Goal: Find specific page/section: Find specific page/section

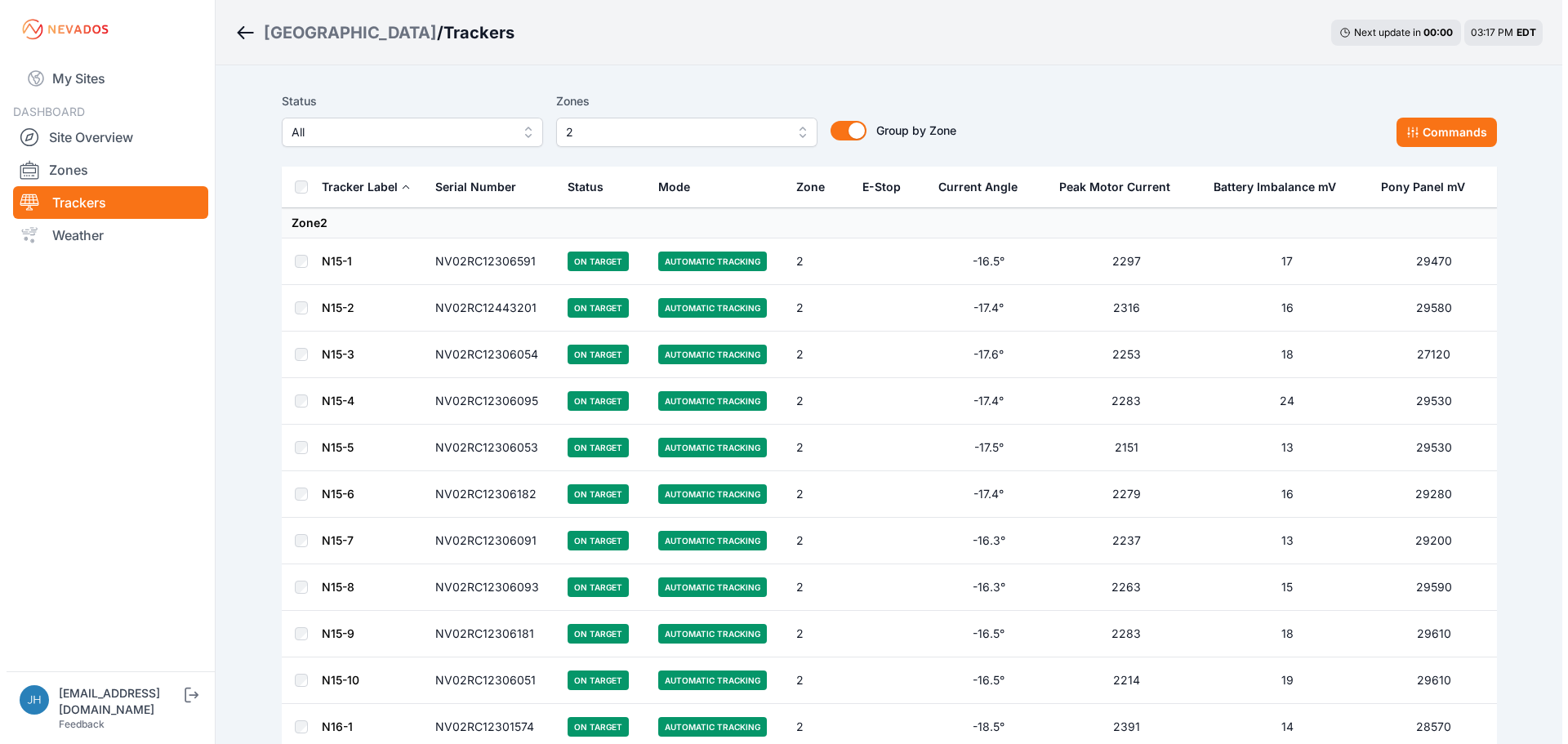
scroll to position [1878, 0]
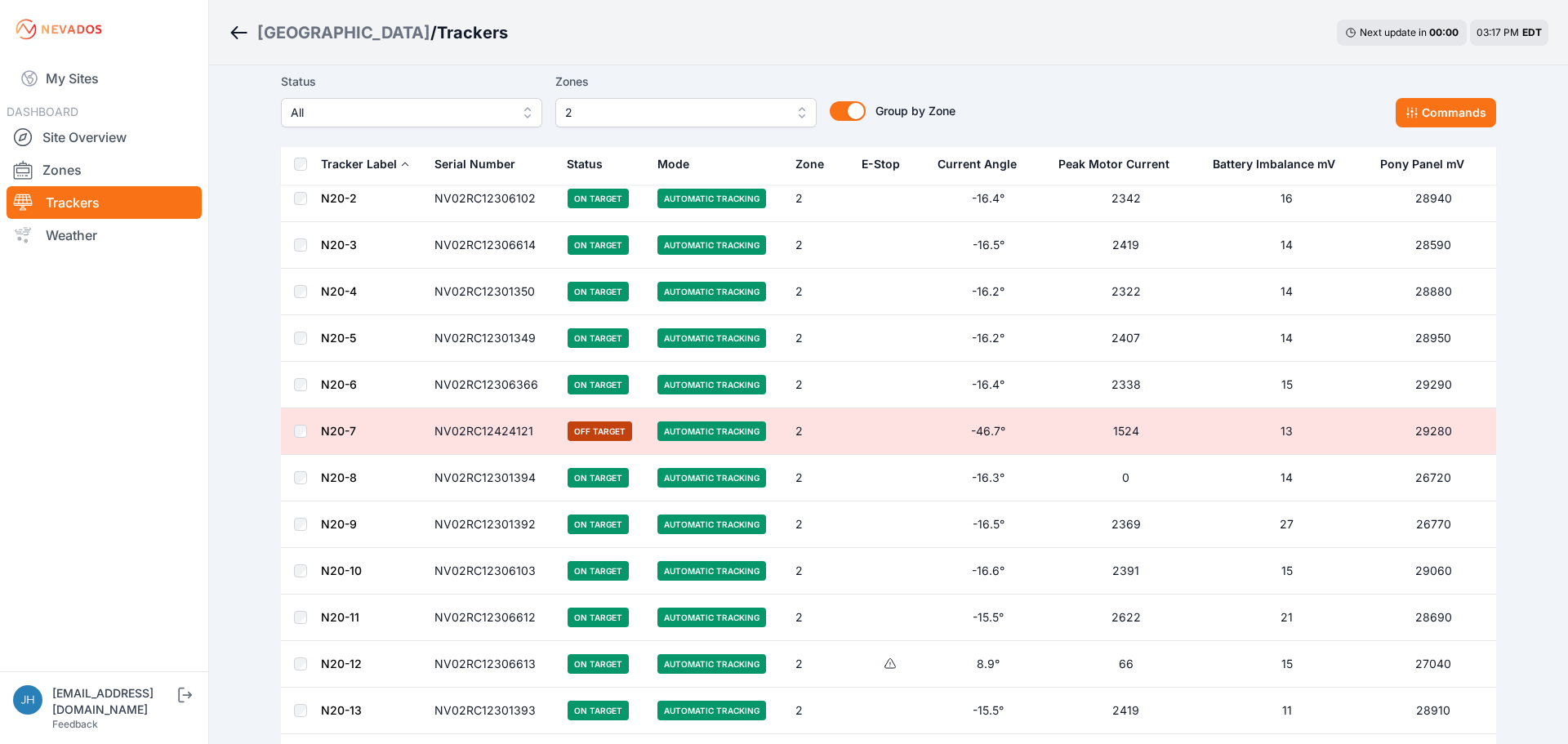
click at [764, 110] on span "2" at bounding box center [674, 112] width 219 height 20
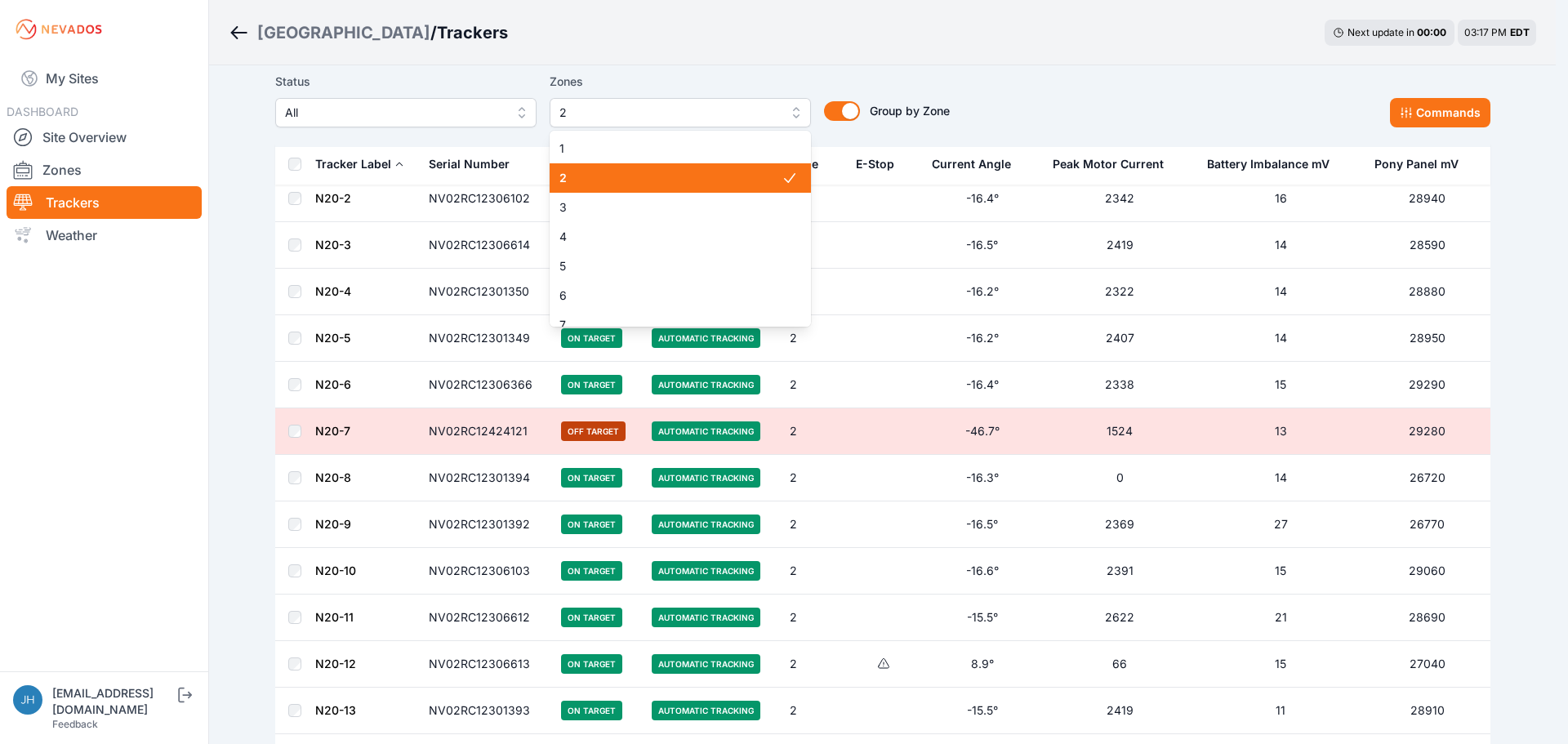
click at [741, 174] on span "2" at bounding box center [670, 178] width 222 height 16
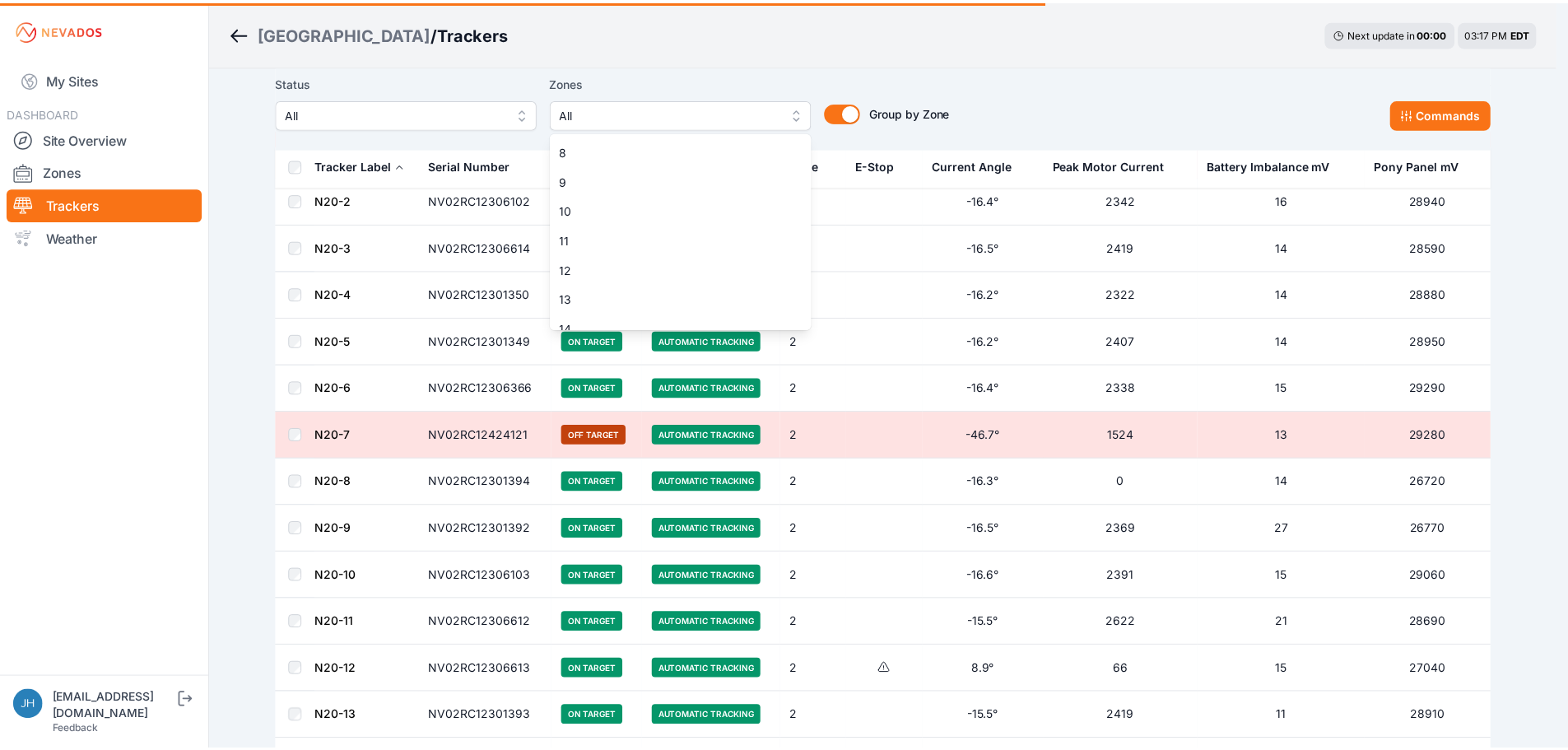
scroll to position [247, 0]
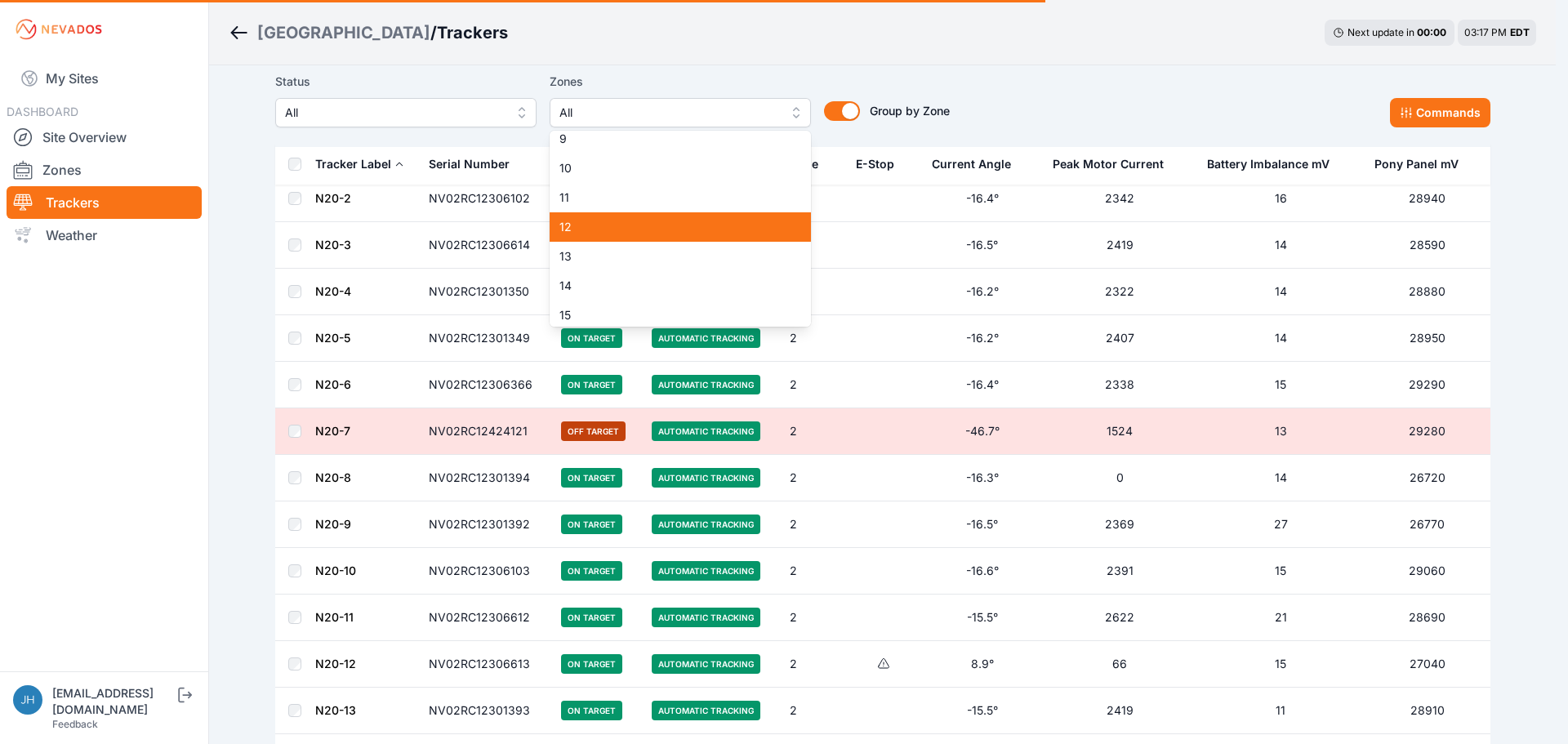
click at [728, 222] on span "12" at bounding box center [670, 227] width 222 height 16
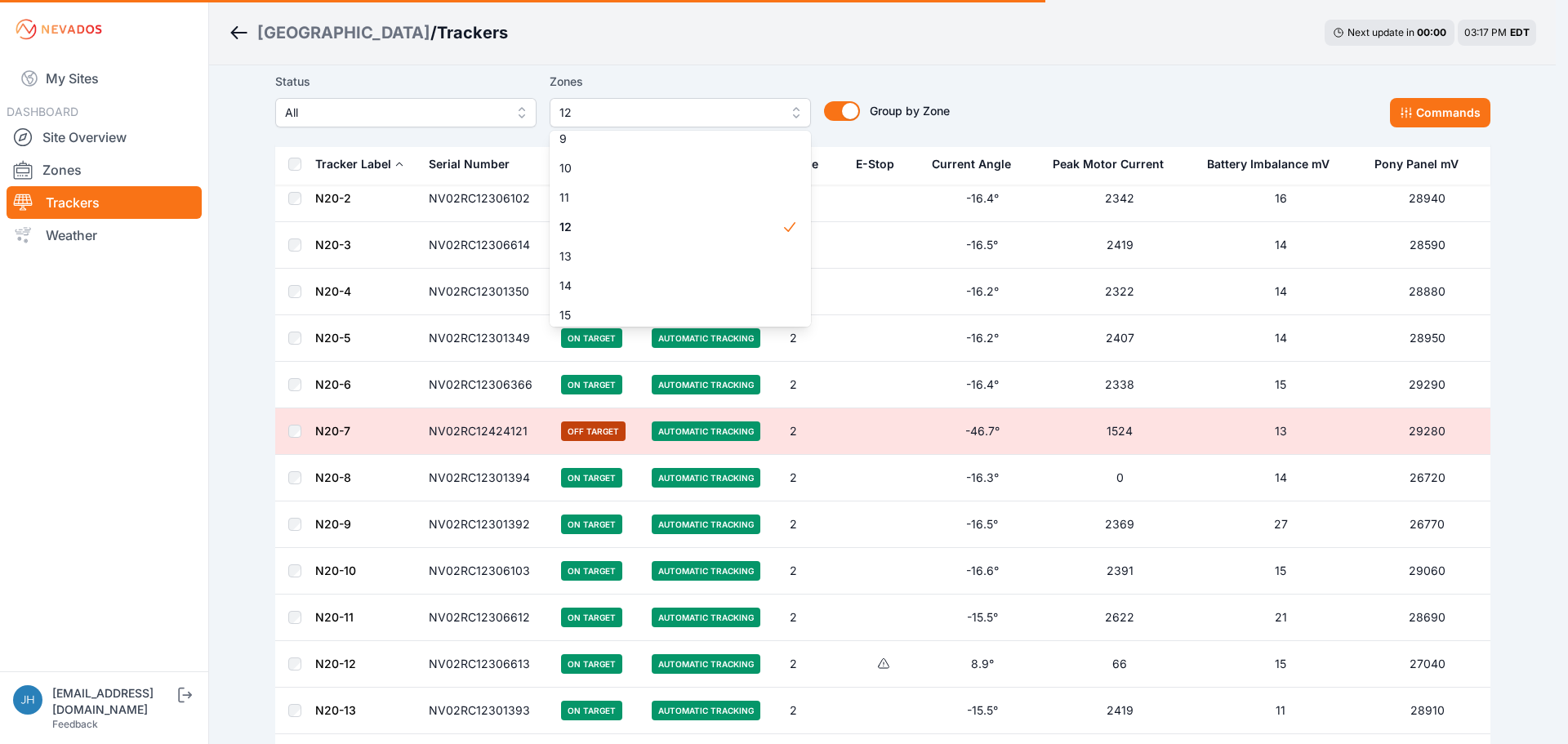
click at [1065, 76] on div "Status All Zones 12 1 2 3 4 5 6 7 8 9 10 11 12 13 14 15 16 17 18 19 20 21 22 23…" at bounding box center [882, 99] width 1215 height 56
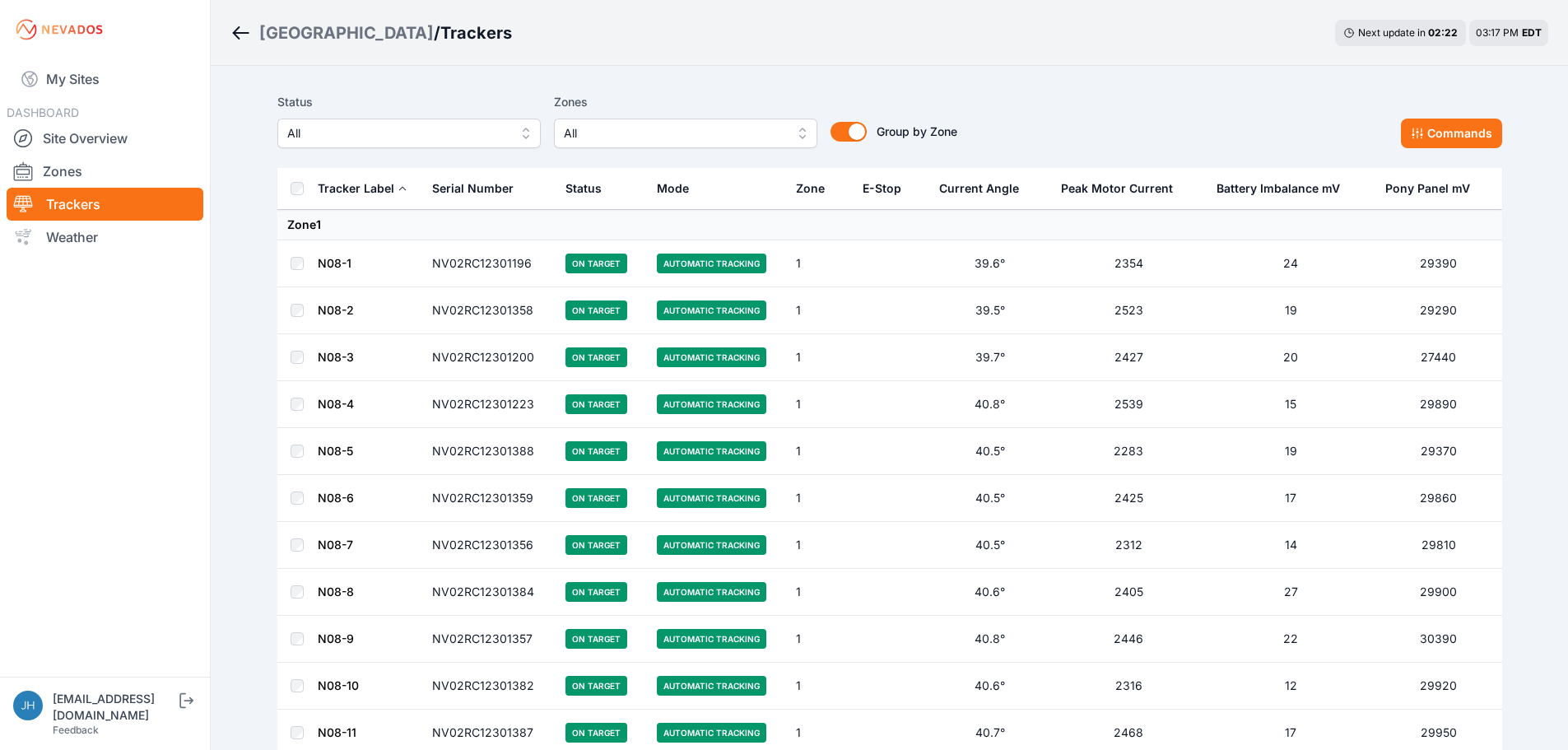
click at [796, 128] on button "All" at bounding box center [685, 132] width 264 height 30
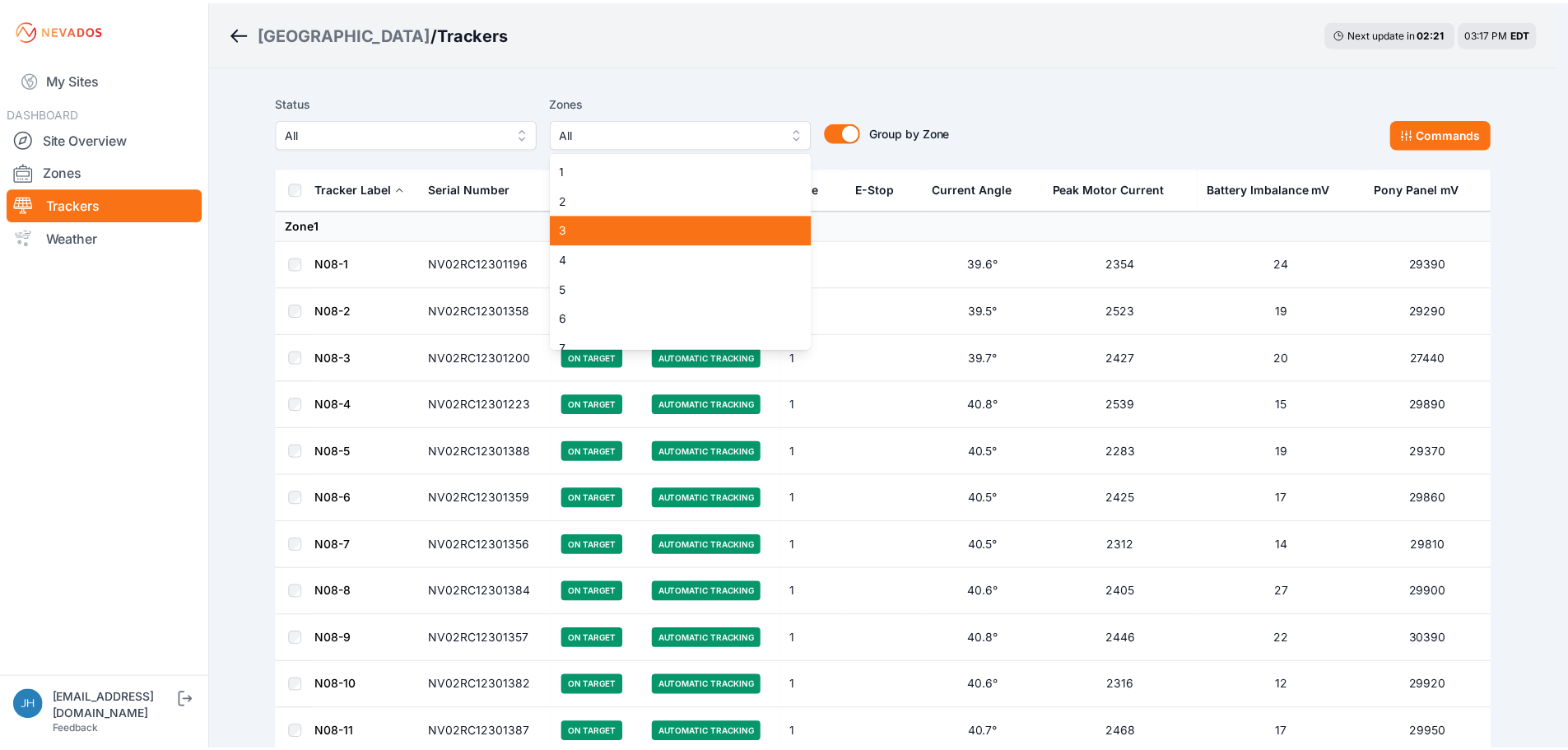
scroll to position [165, 0]
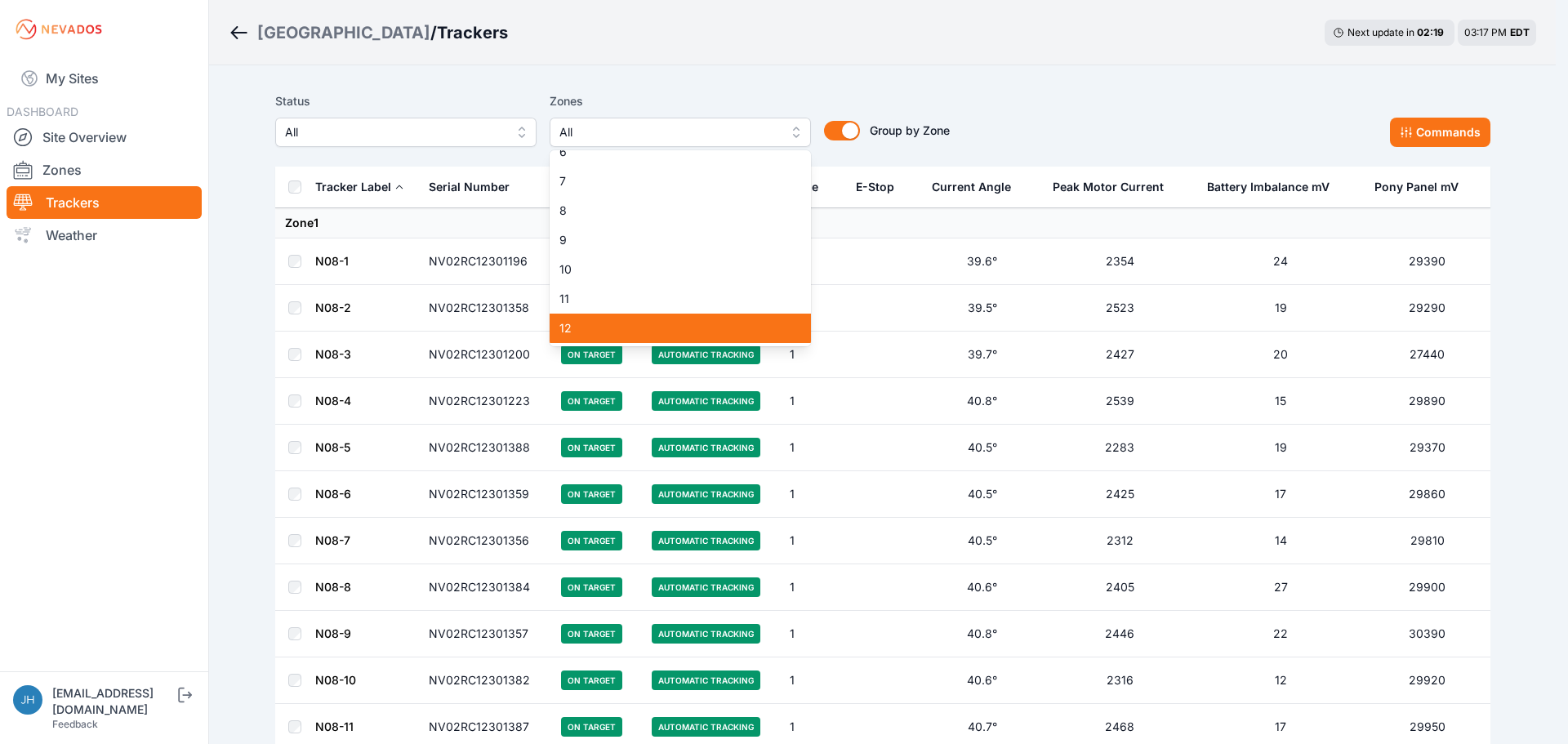
drag, startPoint x: 726, startPoint y: 323, endPoint x: 1016, endPoint y: 157, distance: 334.1
click at [726, 323] on span "12" at bounding box center [670, 328] width 222 height 16
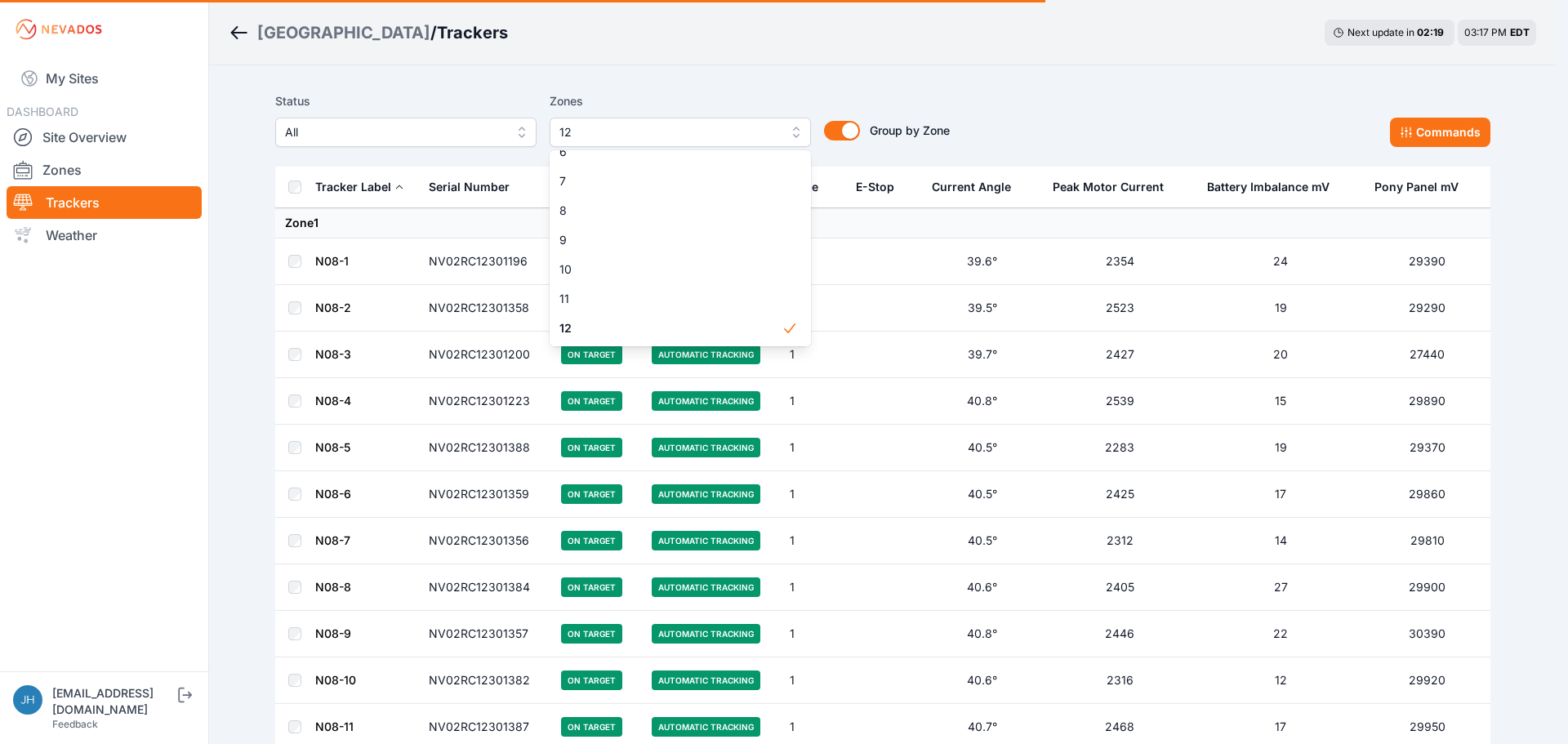
click at [1066, 108] on div "Status All Zones 12 1 2 3 4 5 6 7 8 9 10 11 12 13 14 15 16 17 18 19 20 21 22 23…" at bounding box center [882, 119] width 1215 height 56
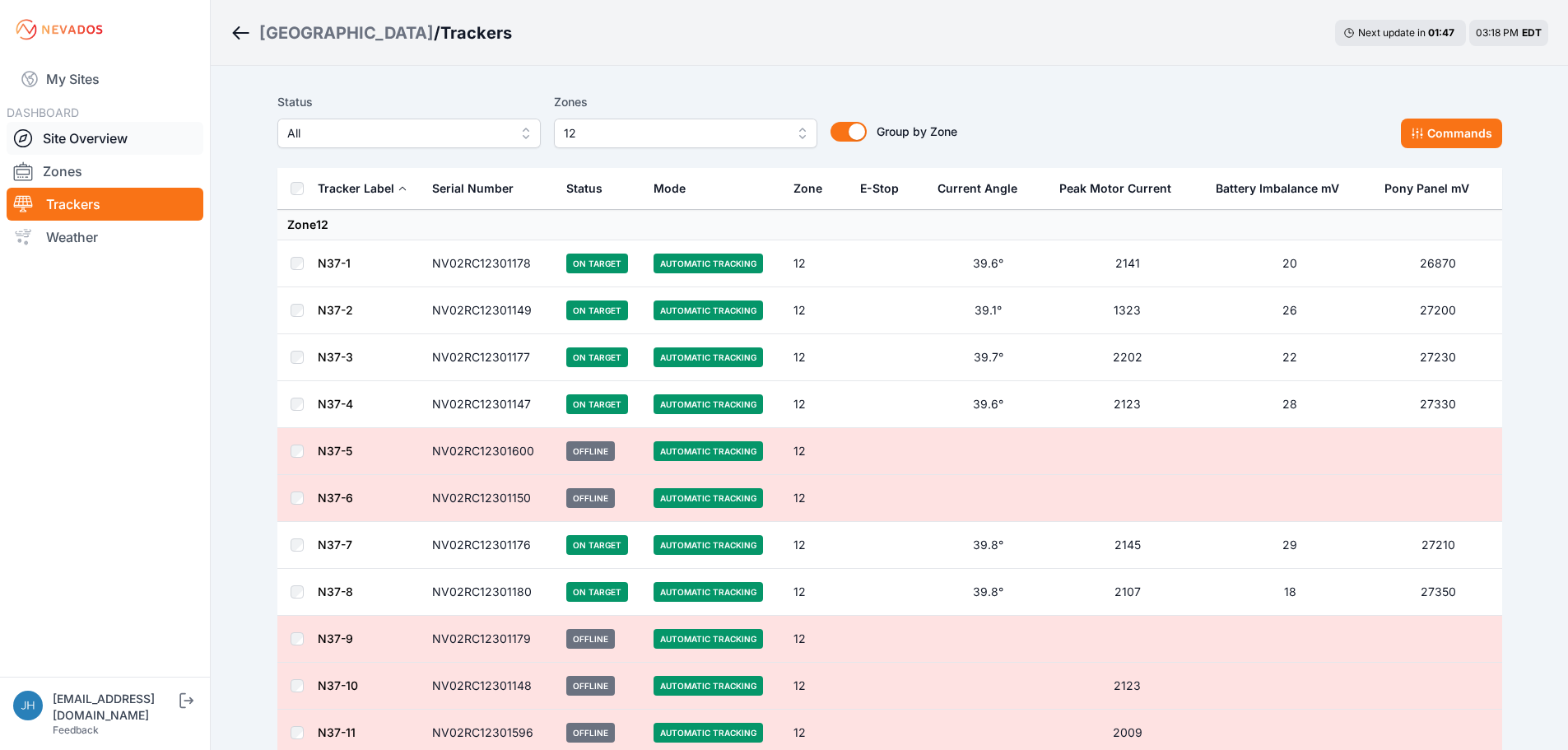
click at [87, 137] on link "Site Overview" at bounding box center [105, 138] width 197 height 33
